Goal: Task Accomplishment & Management: Manage account settings

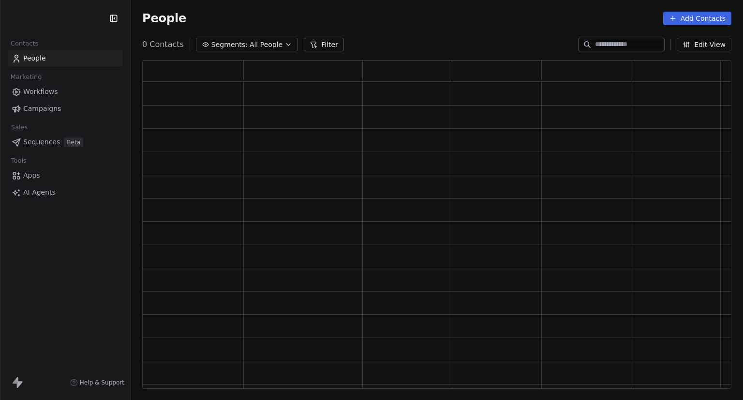
scroll to position [321, 582]
click at [597, 47] on input at bounding box center [629, 45] width 68 height 10
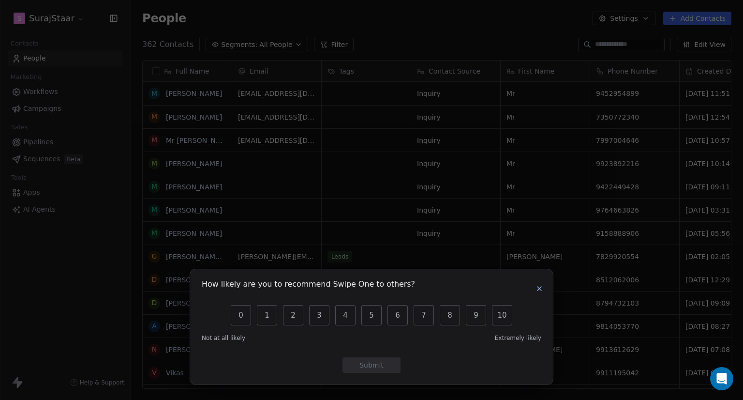
scroll to position [344, 605]
